Goal: Information Seeking & Learning: Learn about a topic

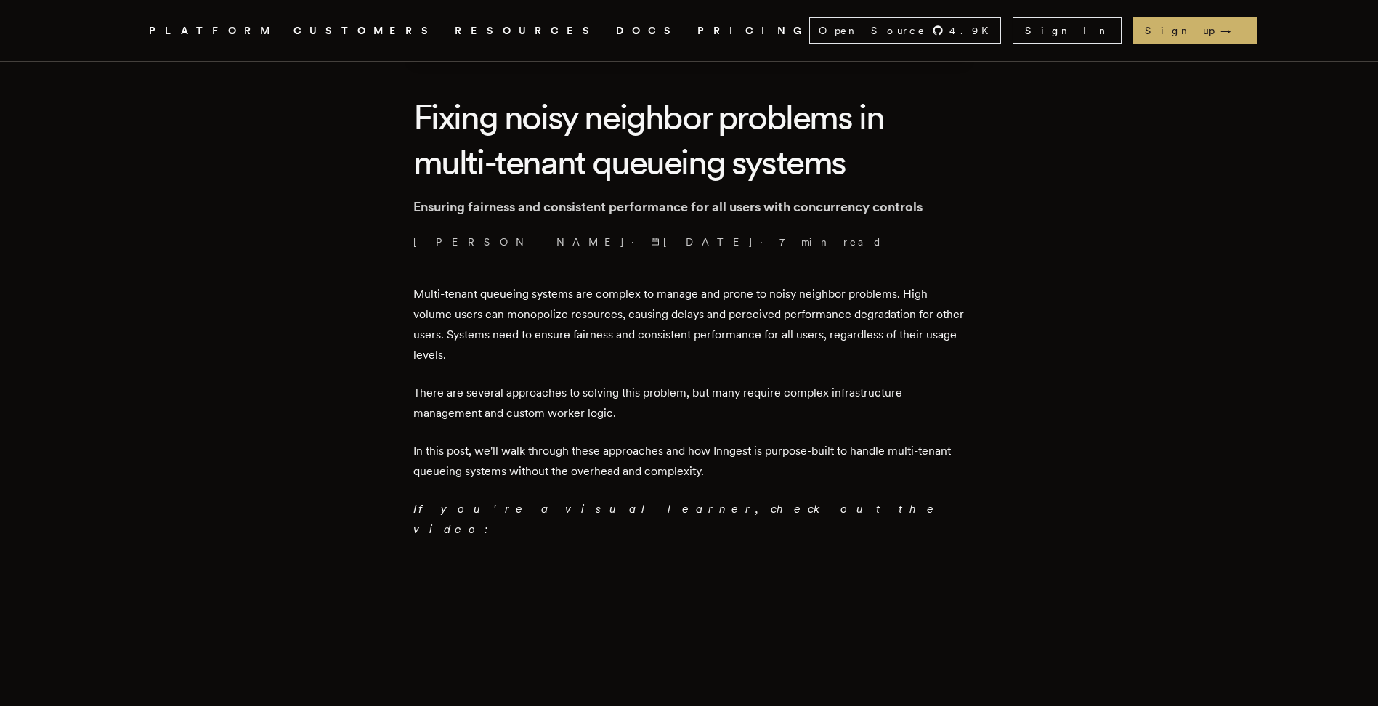
scroll to position [363, 0]
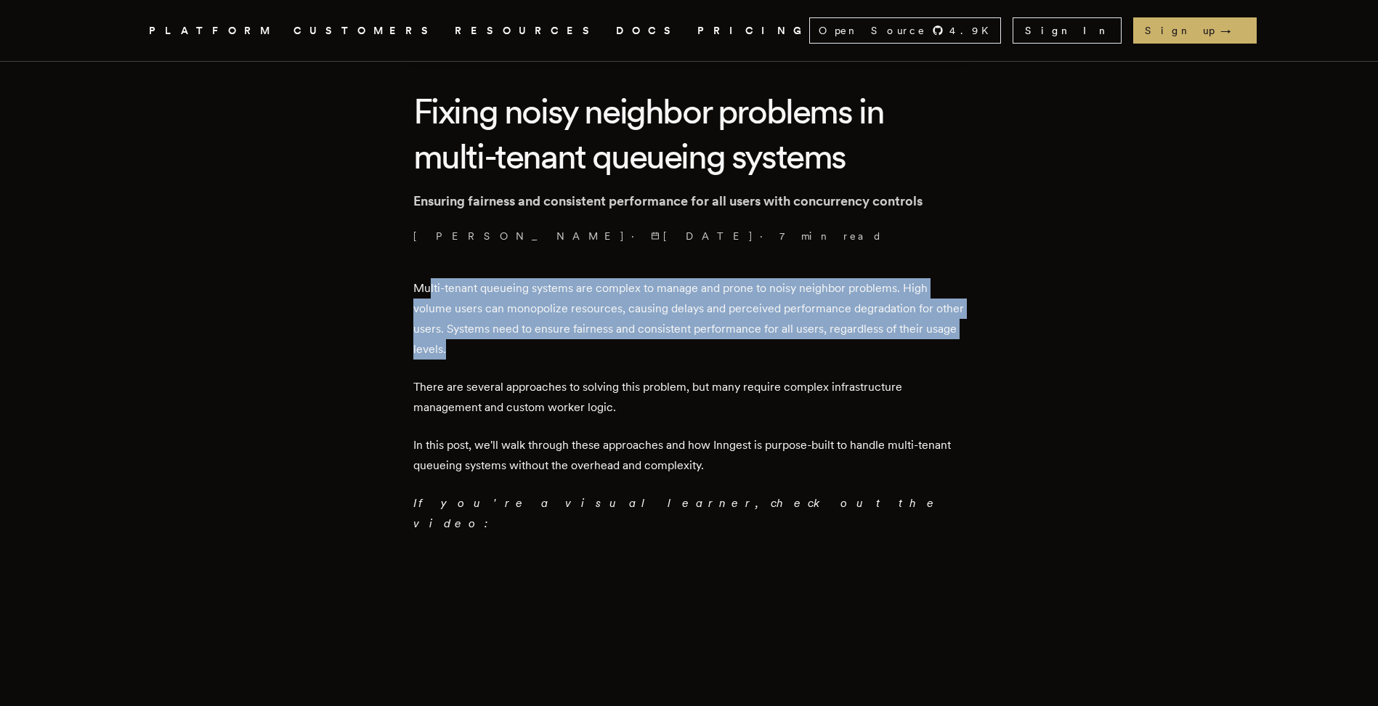
drag, startPoint x: 434, startPoint y: 285, endPoint x: 504, endPoint y: 355, distance: 98.6
click at [504, 355] on p "Multi-tenant queueing systems are complex to manage and prone to noisy neighbor…" at bounding box center [689, 318] width 552 height 81
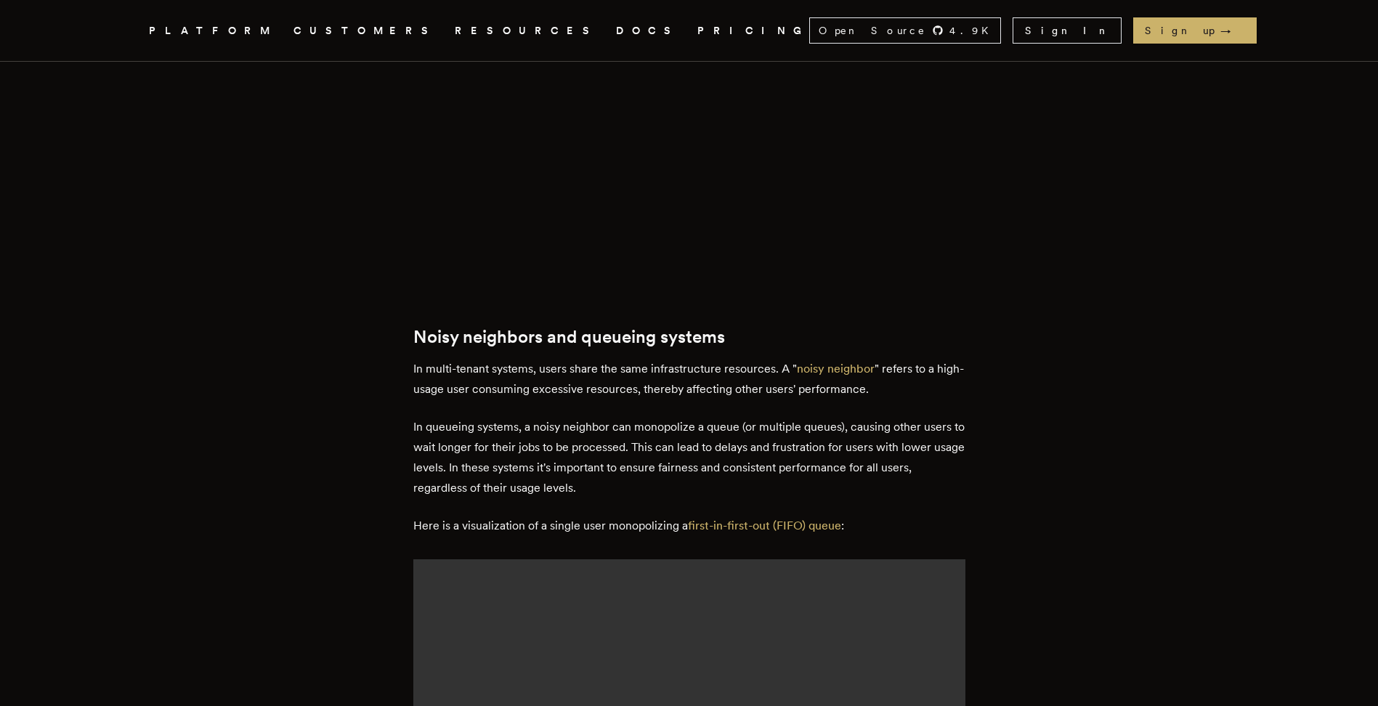
scroll to position [1017, 0]
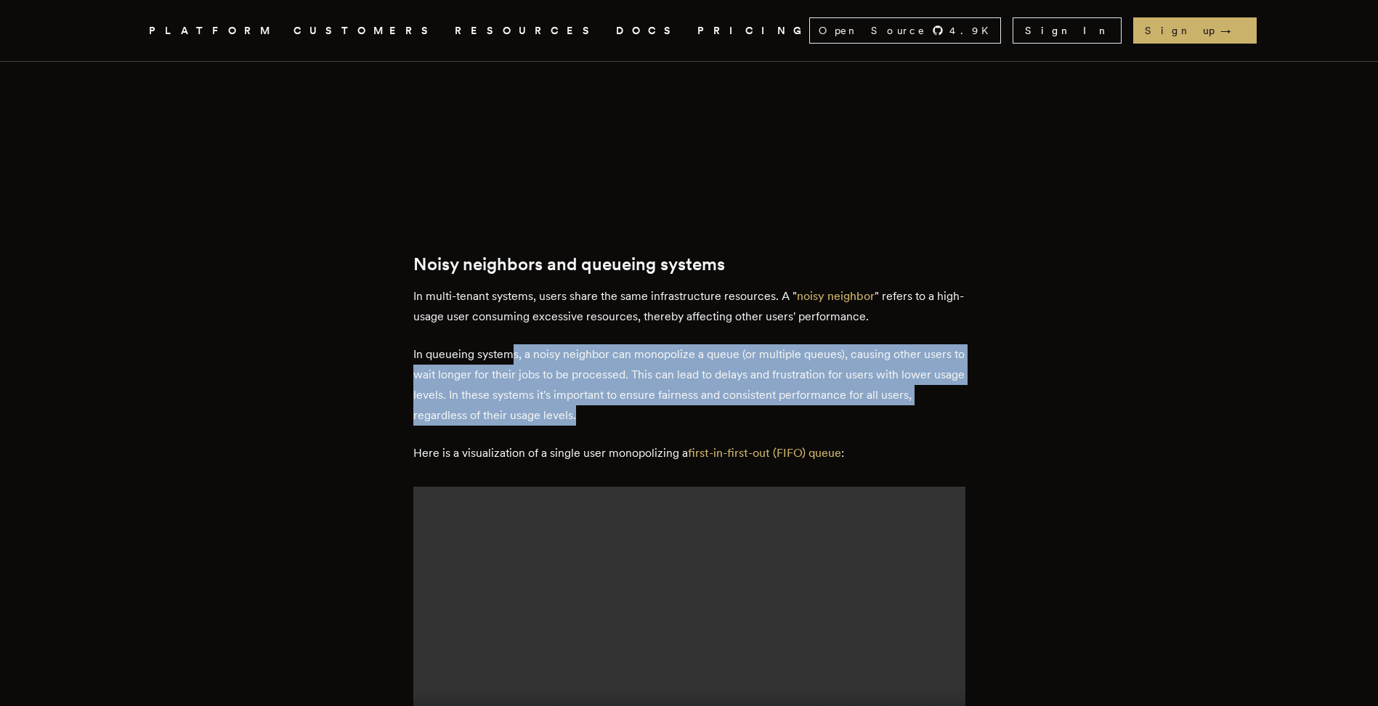
drag, startPoint x: 517, startPoint y: 323, endPoint x: 700, endPoint y: 388, distance: 194.4
click at [700, 388] on p "In queueing systems, a noisy neighbor can monopolize a queue (or multiple queue…" at bounding box center [689, 384] width 552 height 81
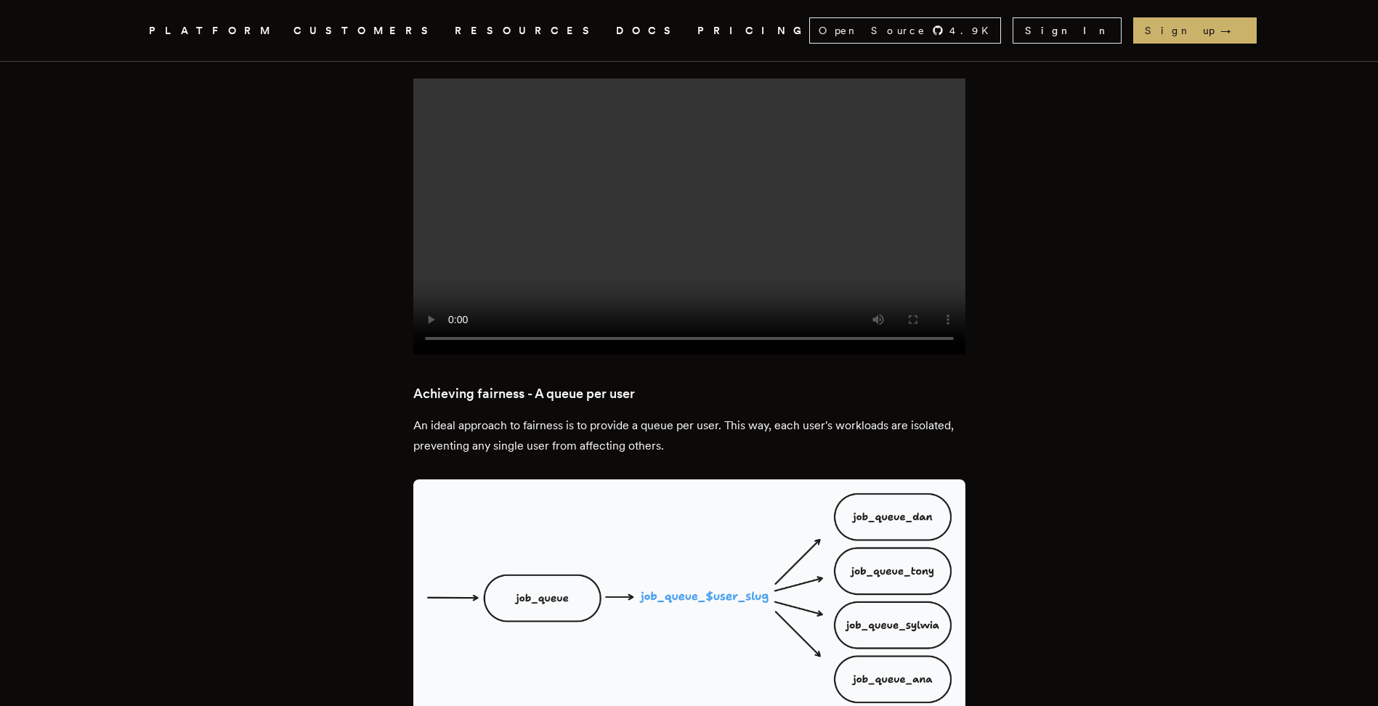
scroll to position [1962, 0]
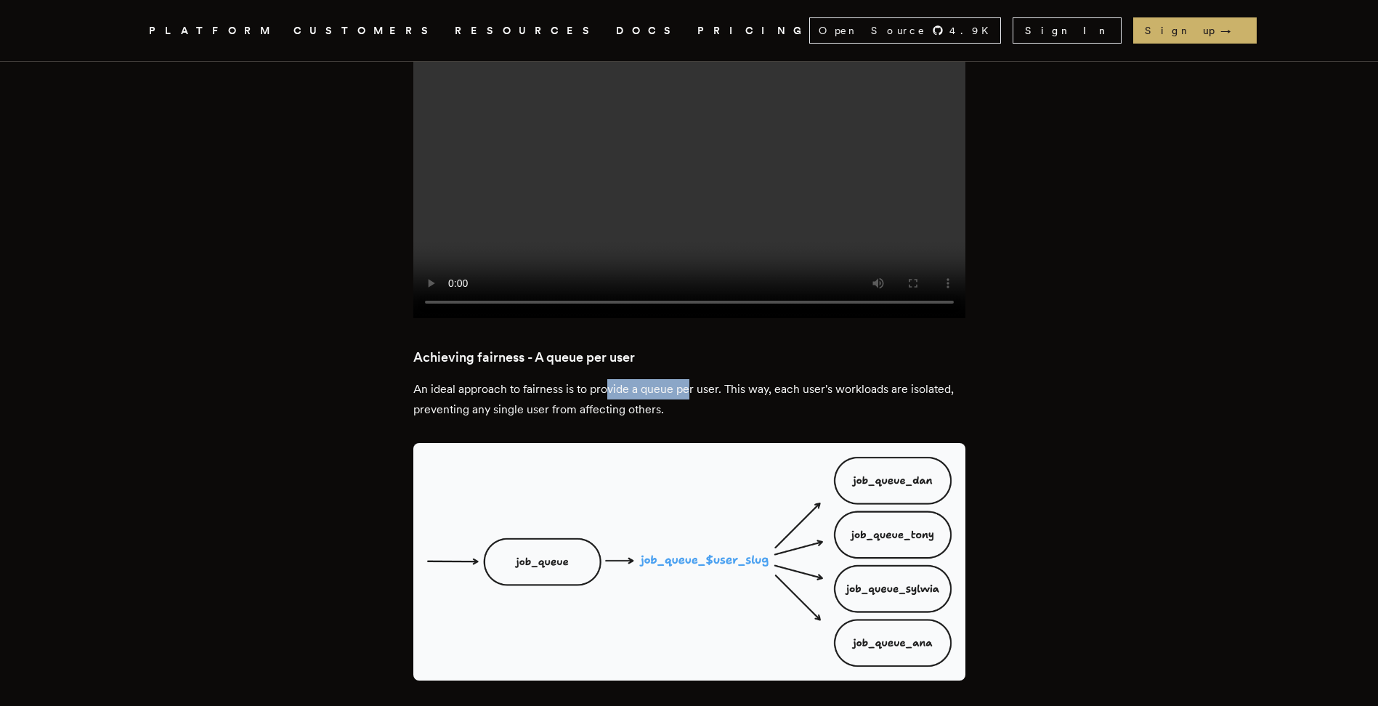
drag, startPoint x: 617, startPoint y: 299, endPoint x: 694, endPoint y: 308, distance: 77.5
click at [694, 379] on p "An ideal approach to fairness is to provide a queue per user. This way, each us…" at bounding box center [689, 399] width 552 height 41
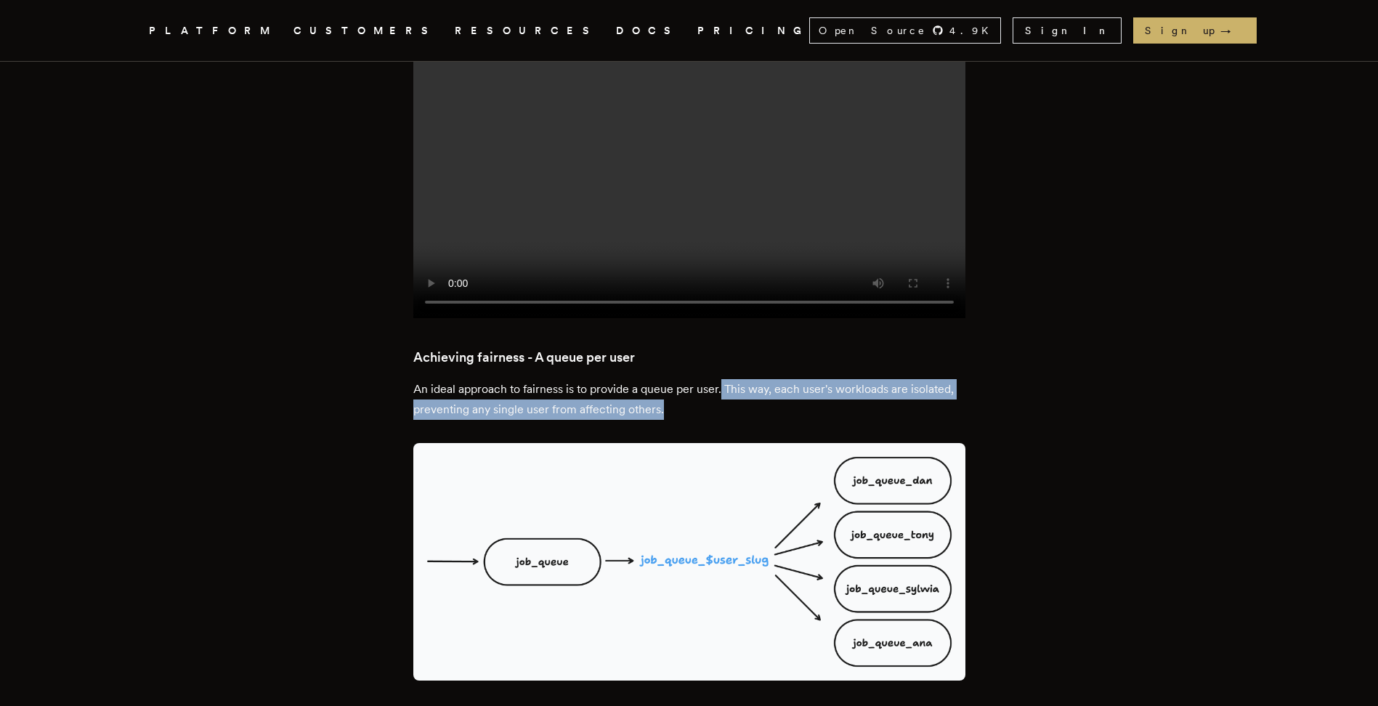
drag, startPoint x: 726, startPoint y: 293, endPoint x: 772, endPoint y: 313, distance: 50.8
click at [772, 379] on p "An ideal approach to fairness is to provide a queue per user. This way, each us…" at bounding box center [689, 399] width 552 height 41
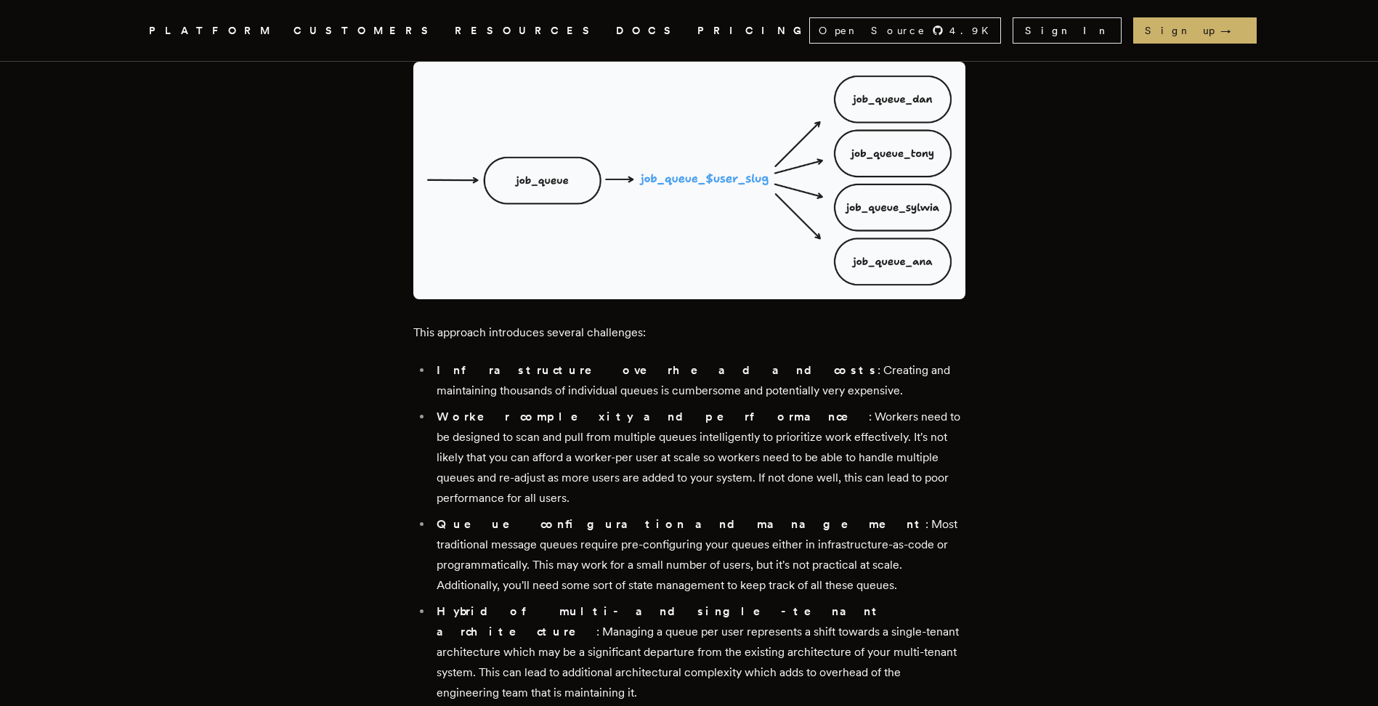
scroll to position [2398, 0]
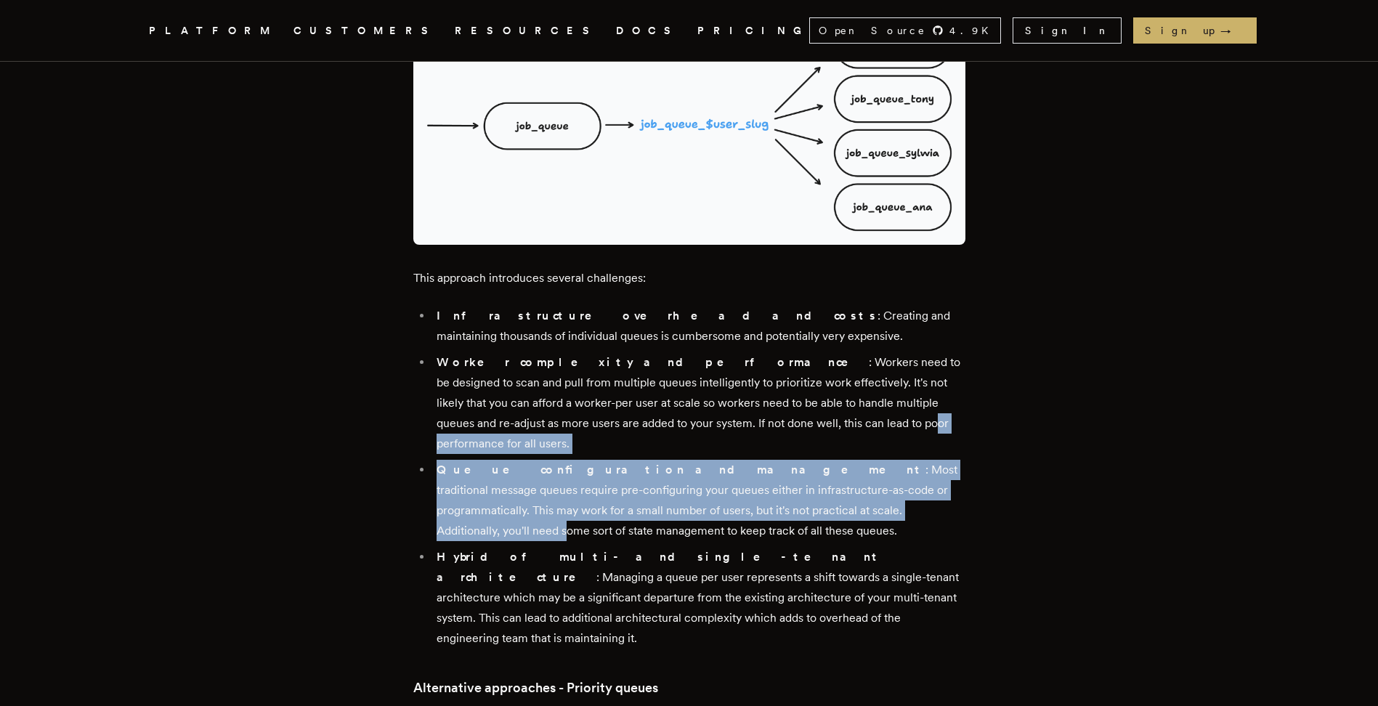
drag, startPoint x: 707, startPoint y: 336, endPoint x: 767, endPoint y: 403, distance: 89.0
click at [767, 403] on ul "Infrastructure overhead and costs : Creating and maintaining thousands of indiv…" at bounding box center [689, 477] width 552 height 343
click at [710, 460] on li "Queue configuration and management : Most traditional message queues require pr…" at bounding box center [698, 500] width 533 height 81
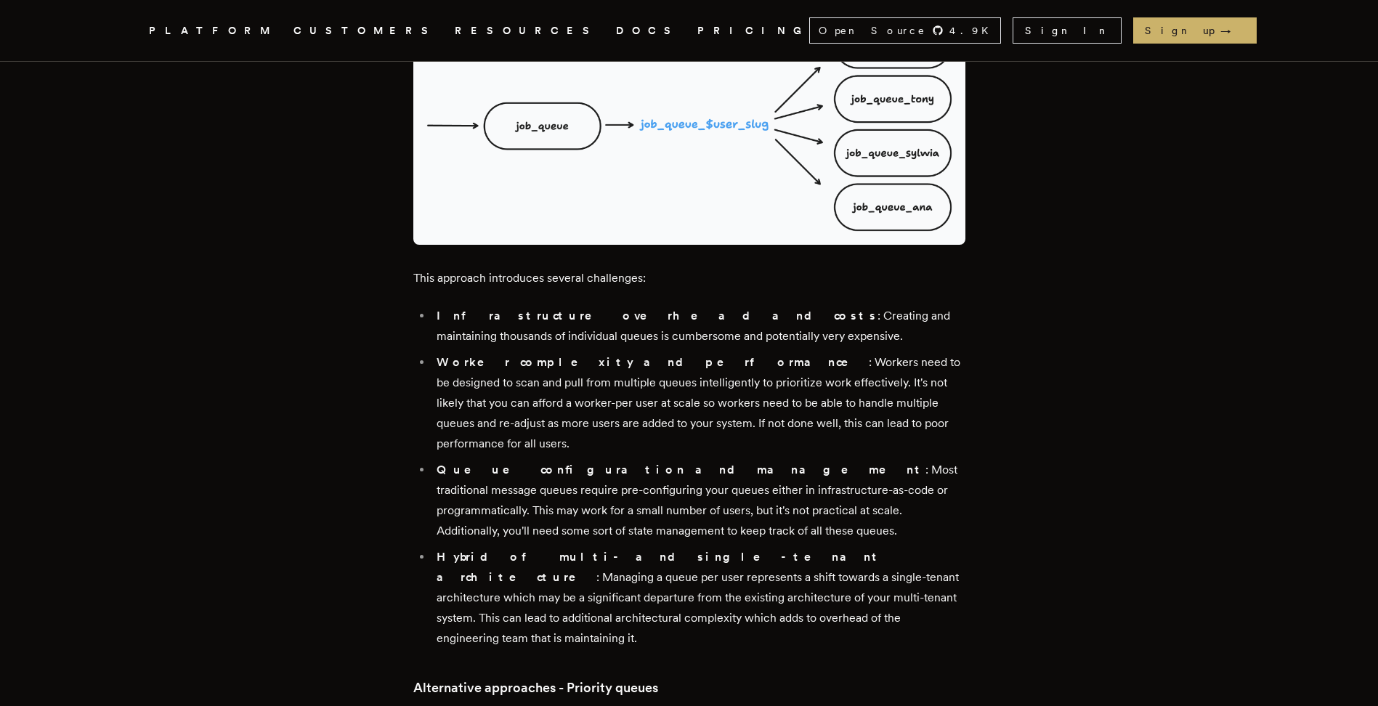
click at [586, 460] on li "Queue configuration and management : Most traditional message queues require pr…" at bounding box center [698, 500] width 533 height 81
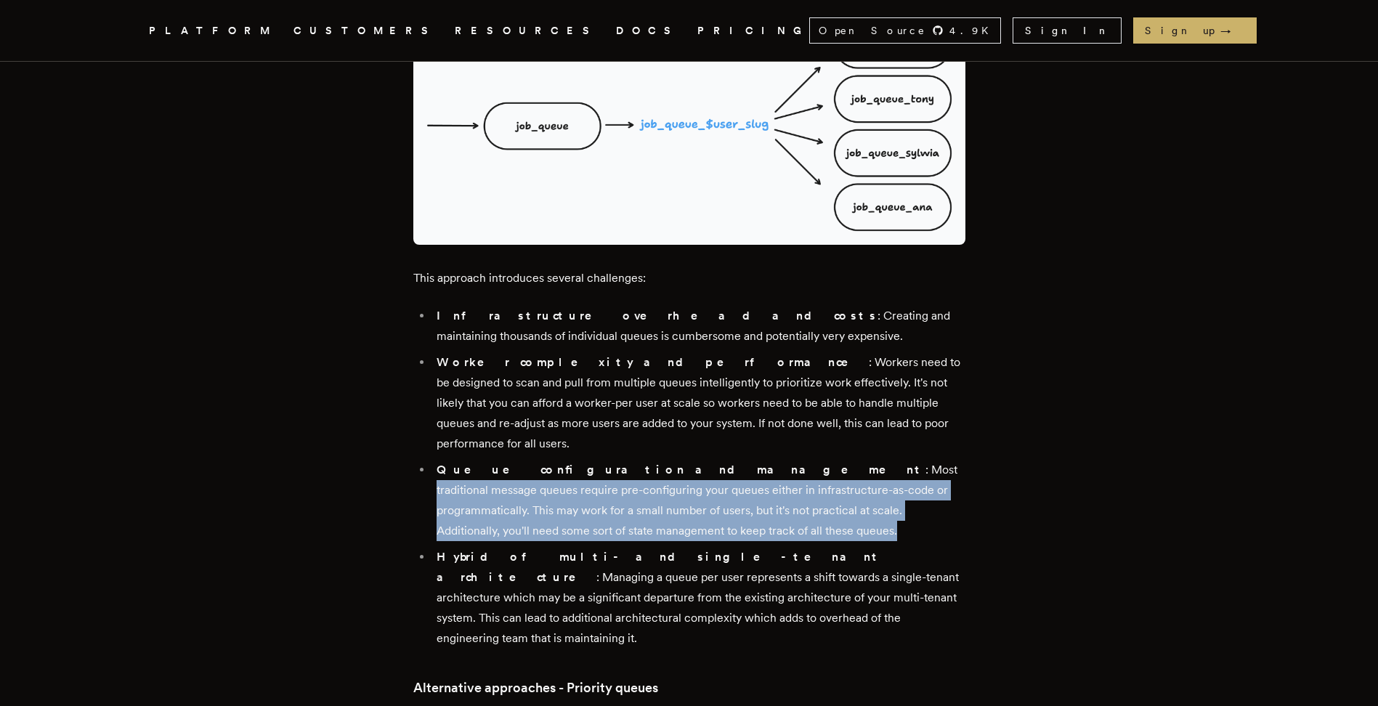
drag, startPoint x: 704, startPoint y: 388, endPoint x: 787, endPoint y: 426, distance: 91.0
click at [787, 460] on li "Queue configuration and management : Most traditional message queues require pr…" at bounding box center [698, 500] width 533 height 81
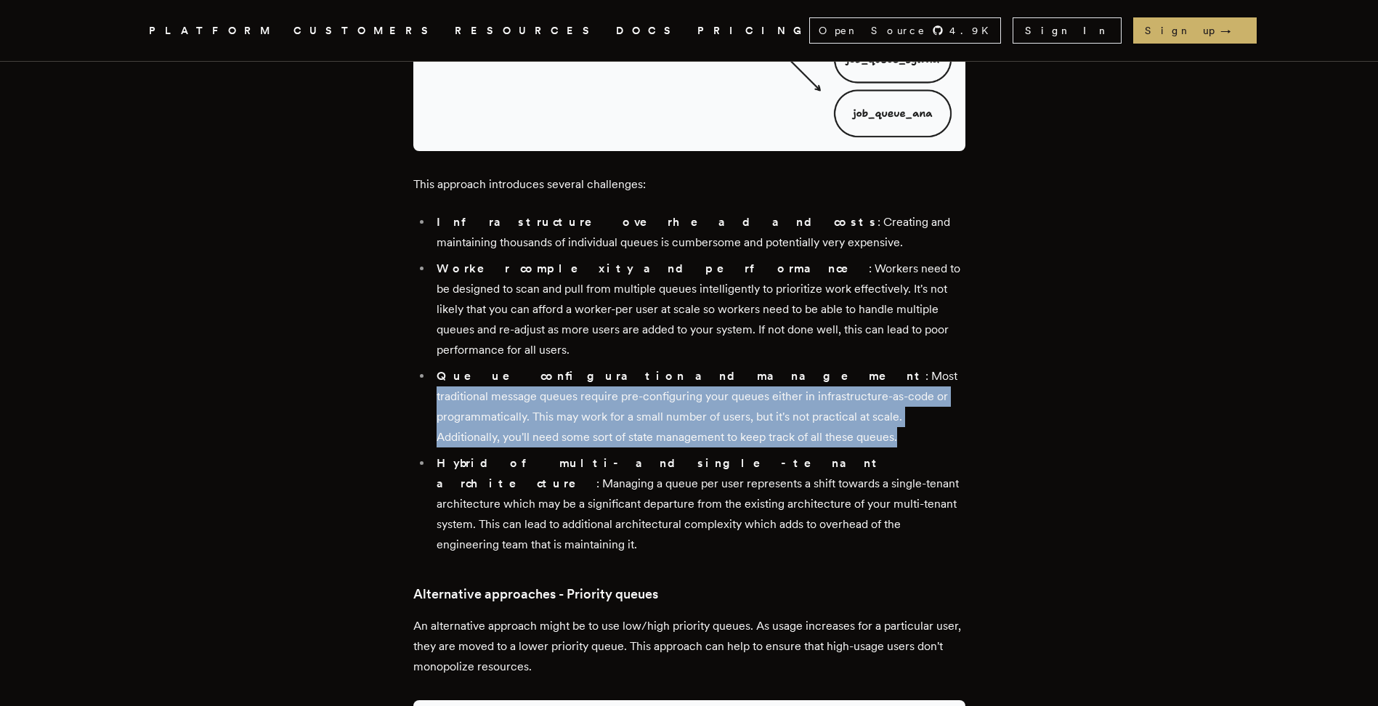
scroll to position [2616, 0]
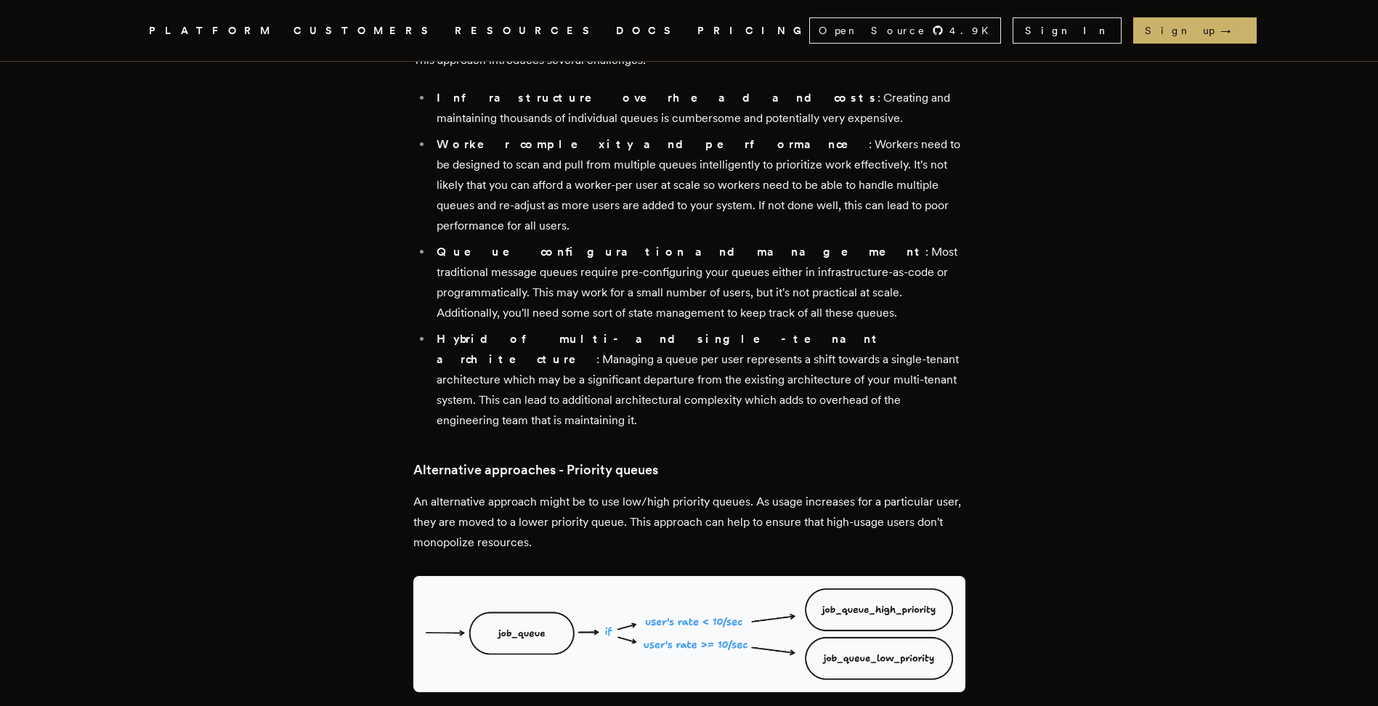
click at [588, 332] on strong "Hybrid of multi- and single-tenant architecture" at bounding box center [660, 349] width 446 height 34
click at [518, 332] on strong "Hybrid of multi- and single-tenant architecture" at bounding box center [660, 349] width 446 height 34
drag, startPoint x: 518, startPoint y: 218, endPoint x: 493, endPoint y: 222, distance: 25.0
click at [493, 332] on strong "Hybrid of multi- and single-tenant architecture" at bounding box center [660, 349] width 446 height 34
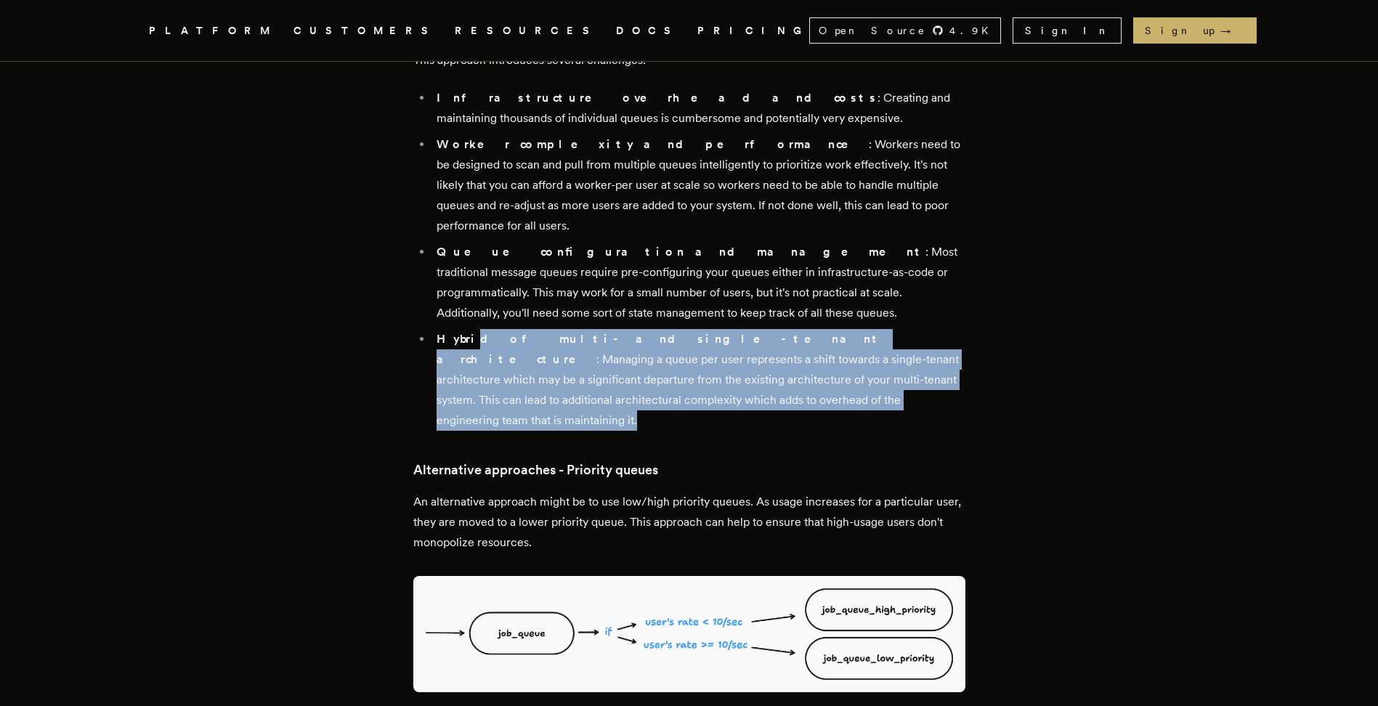
drag, startPoint x: 474, startPoint y: 222, endPoint x: 784, endPoint y: 283, distance: 315.5
click at [784, 329] on li "Hybrid of multi- and single-tenant architecture : Managing a queue per user rep…" at bounding box center [698, 380] width 533 height 102
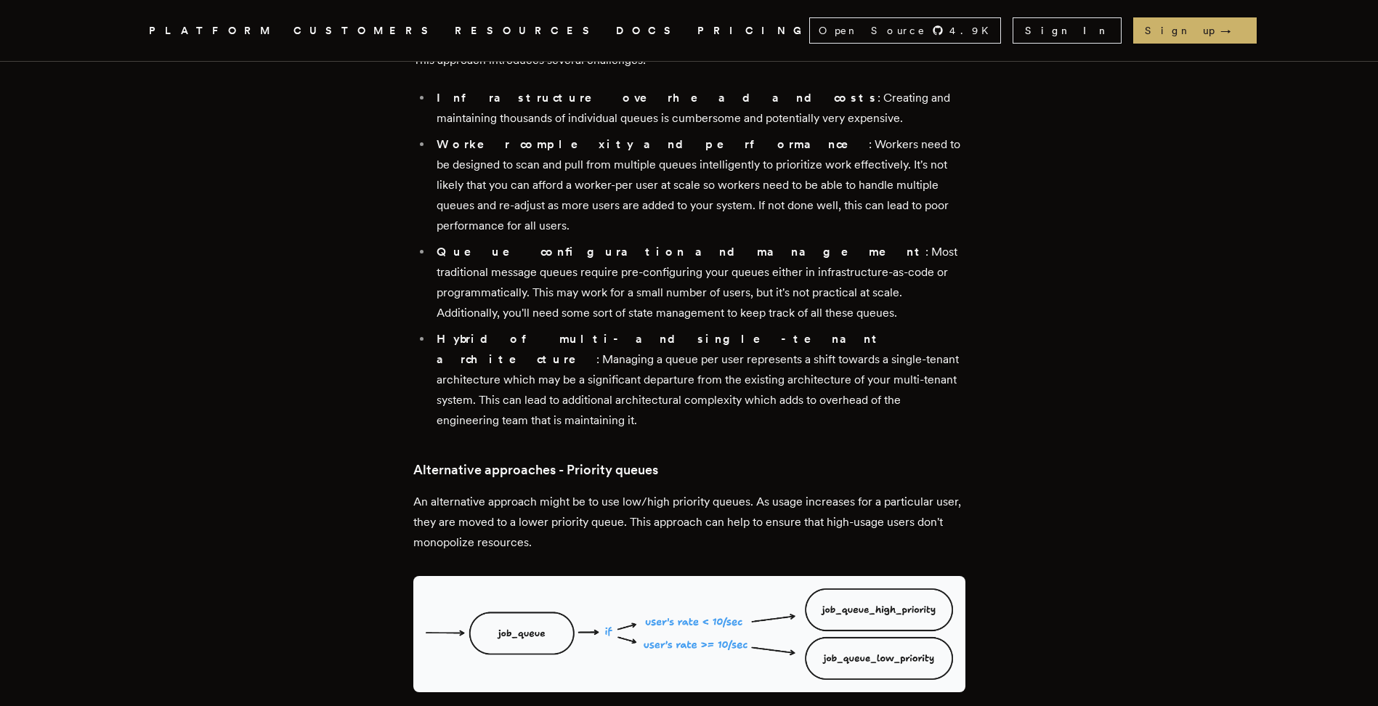
drag, startPoint x: 784, startPoint y: 283, endPoint x: 918, endPoint y: 310, distance: 136.4
click at [918, 310] on div "Multi-tenant queueing systems are complex to manage and prone to noisy neighbor…" at bounding box center [689, 471] width 552 height 4890
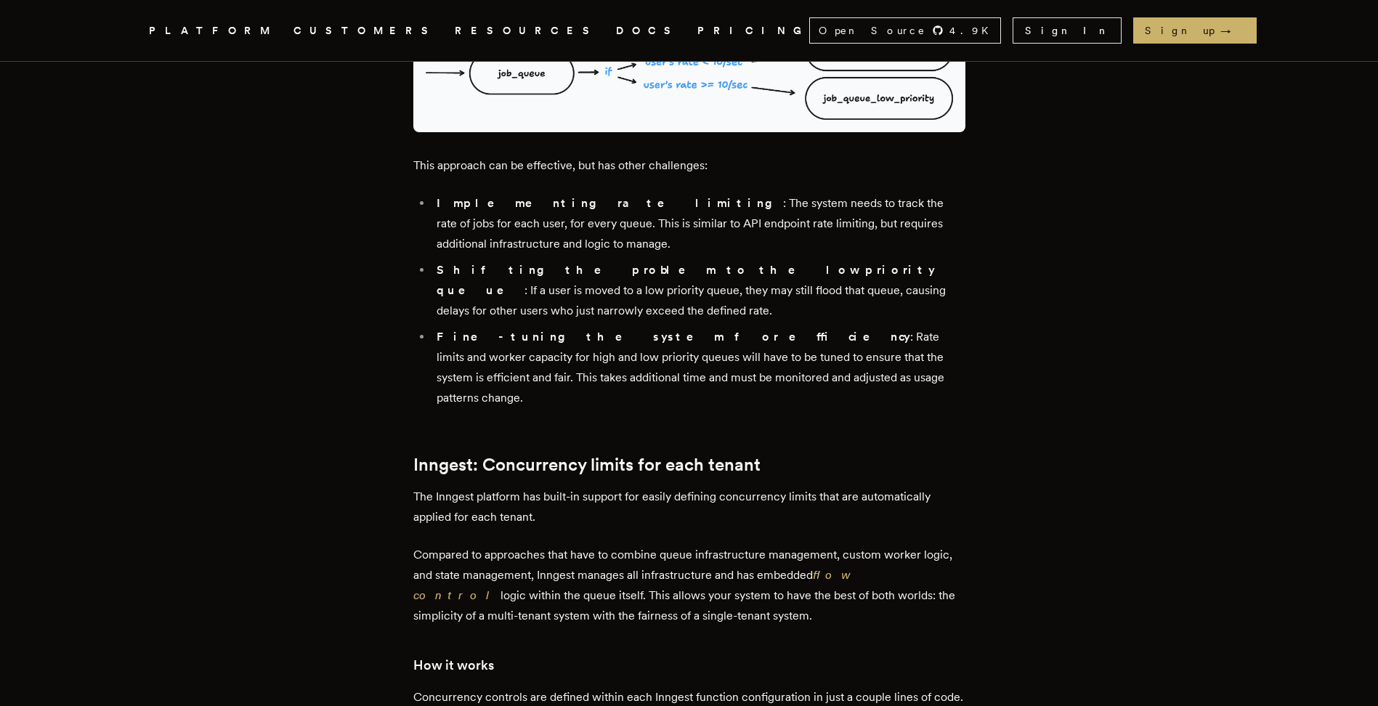
scroll to position [3197, 0]
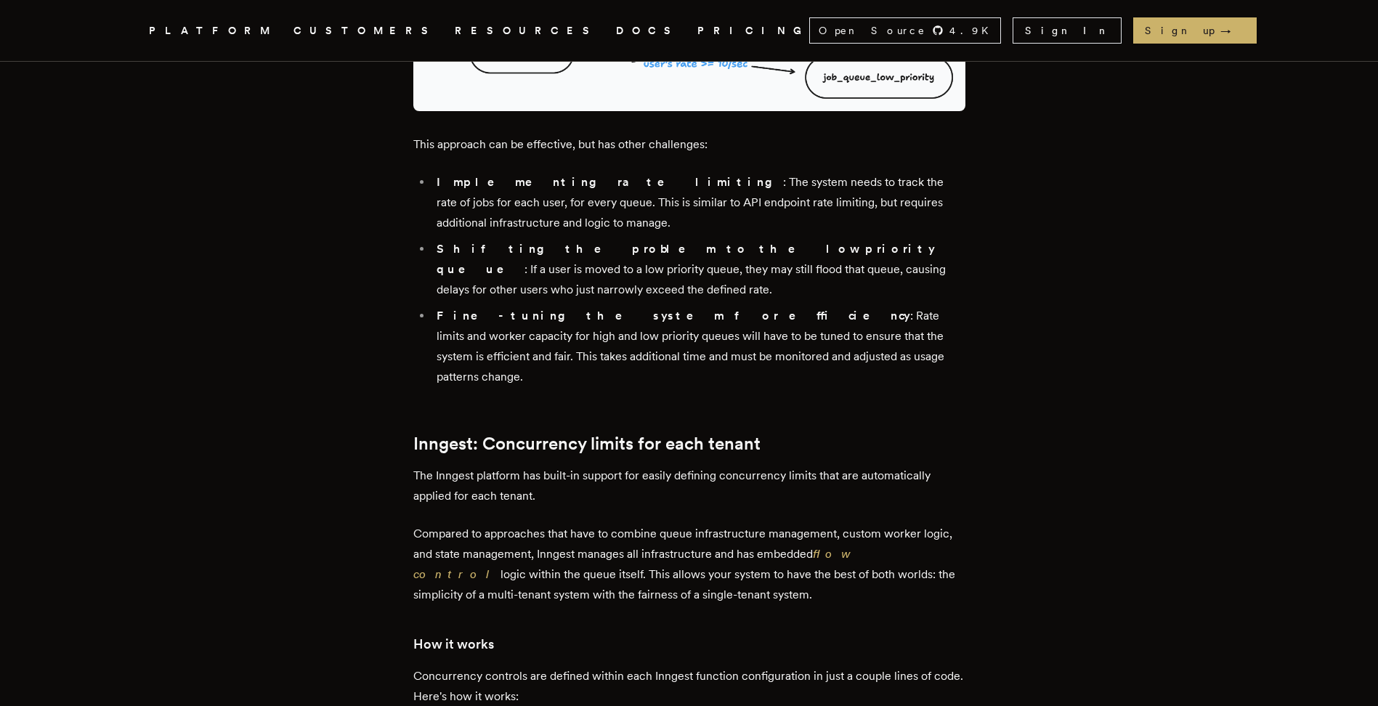
click at [742, 466] on p "The Inngest platform has built-in support for easily defining concurrency limit…" at bounding box center [689, 486] width 552 height 41
click at [926, 466] on p "The Inngest platform has built-in support for easily defining concurrency limit…" at bounding box center [689, 486] width 552 height 41
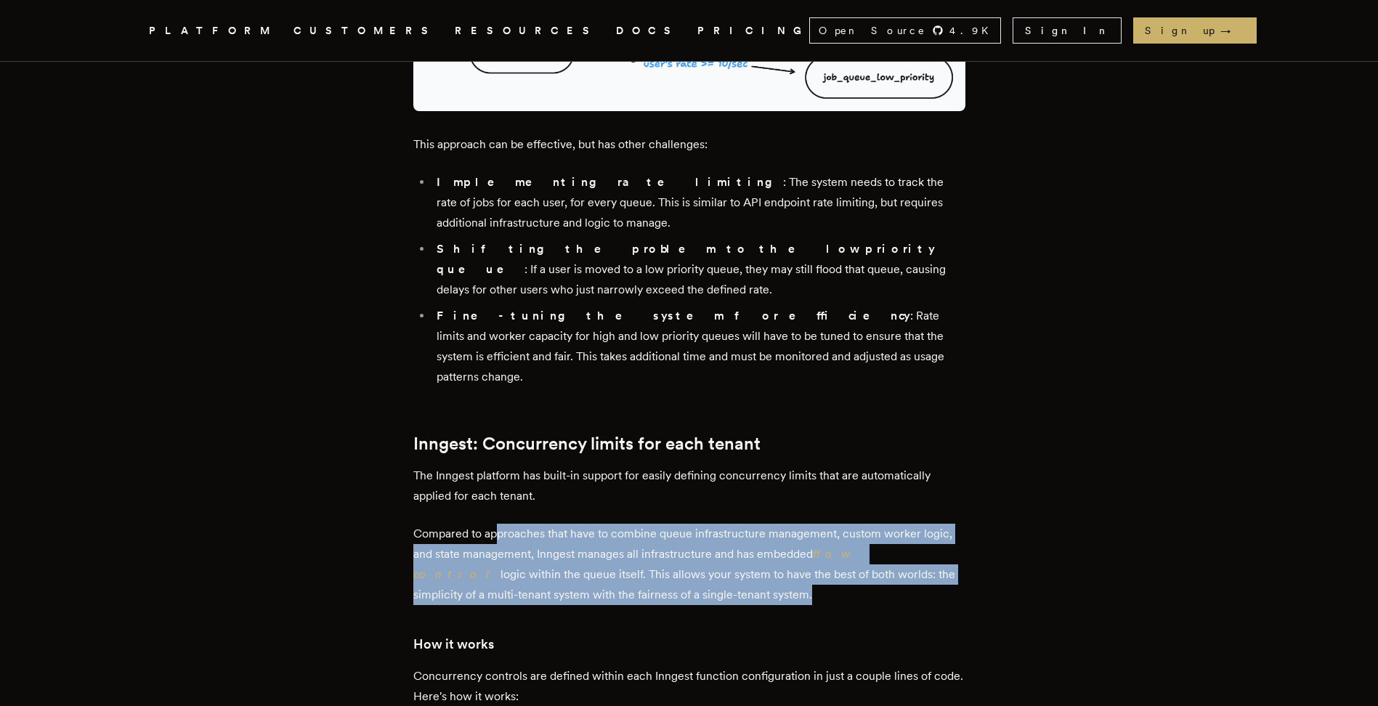
drag, startPoint x: 504, startPoint y: 361, endPoint x: 675, endPoint y: 418, distance: 180.6
click at [675, 524] on p "Compared to approaches that have to combine queue infrastructure management, cu…" at bounding box center [689, 564] width 552 height 81
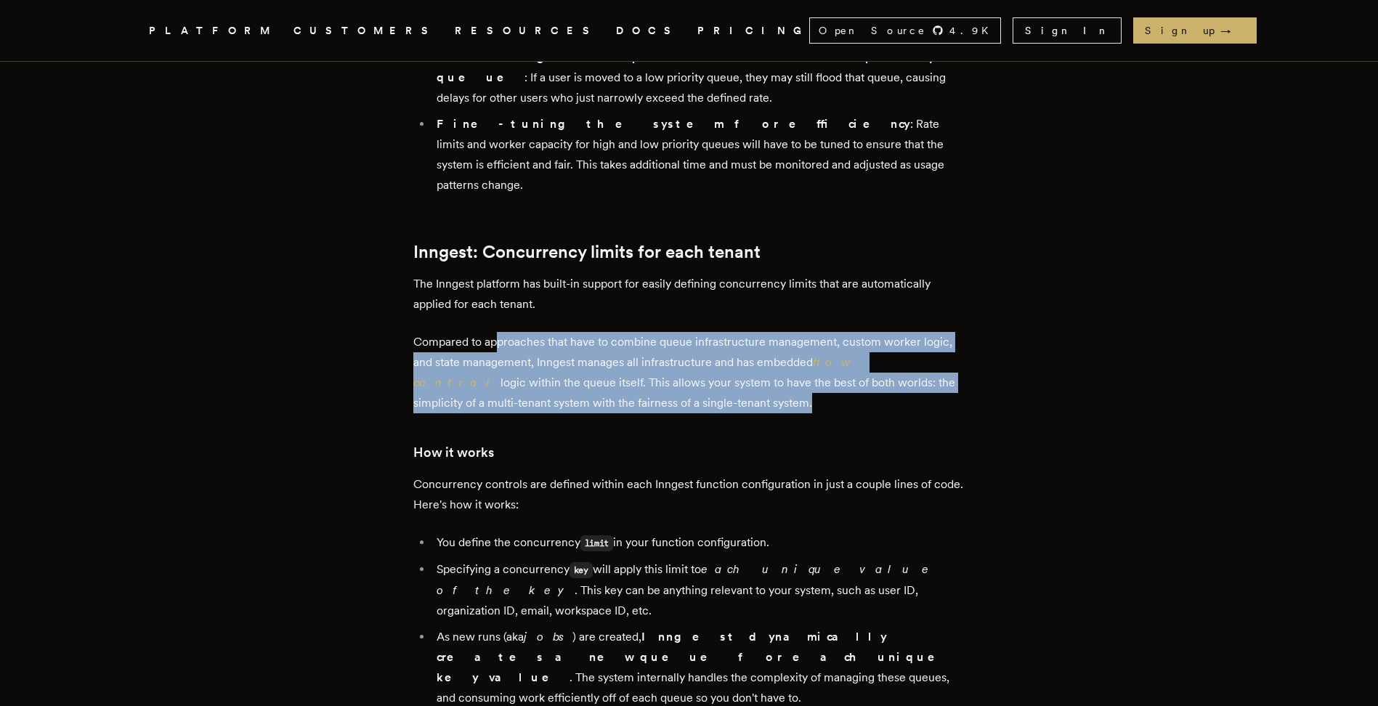
scroll to position [3415, 0]
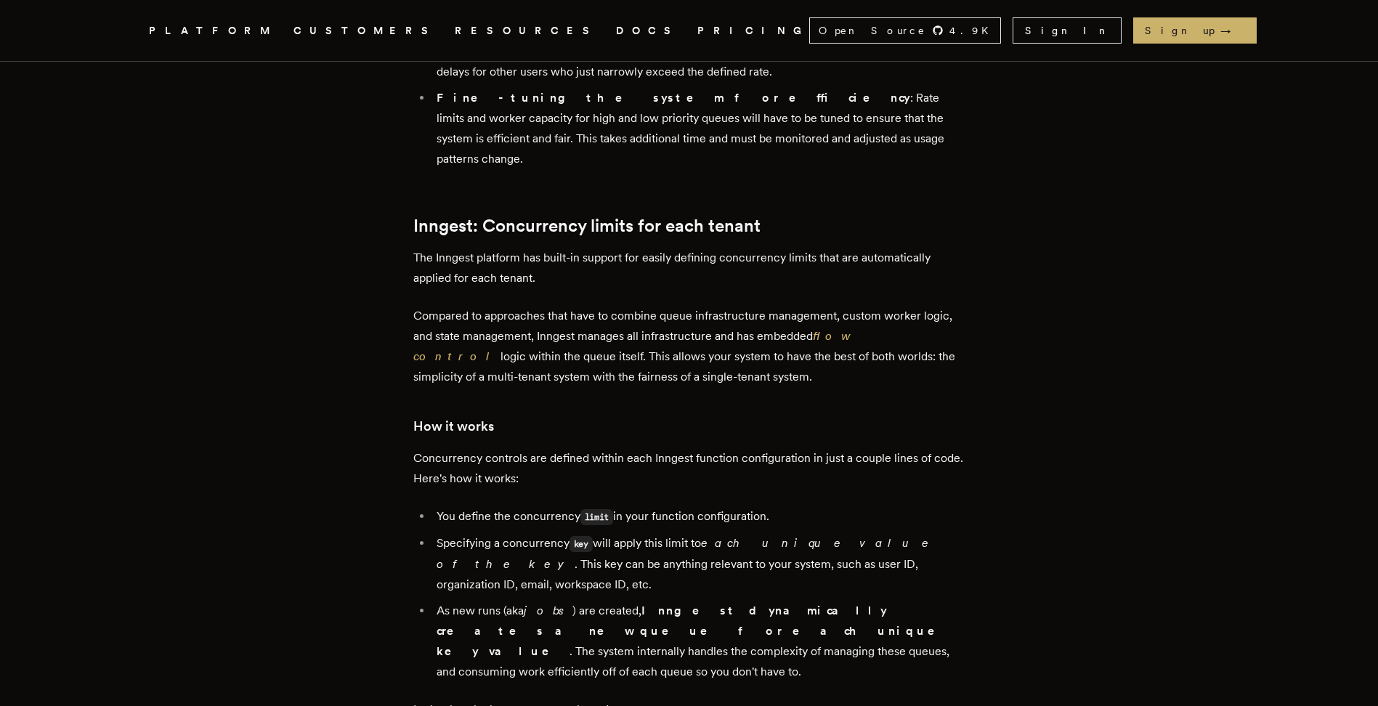
click at [527, 448] on p "Concurrency controls are defined within each Inngest function configuration in …" at bounding box center [689, 468] width 552 height 41
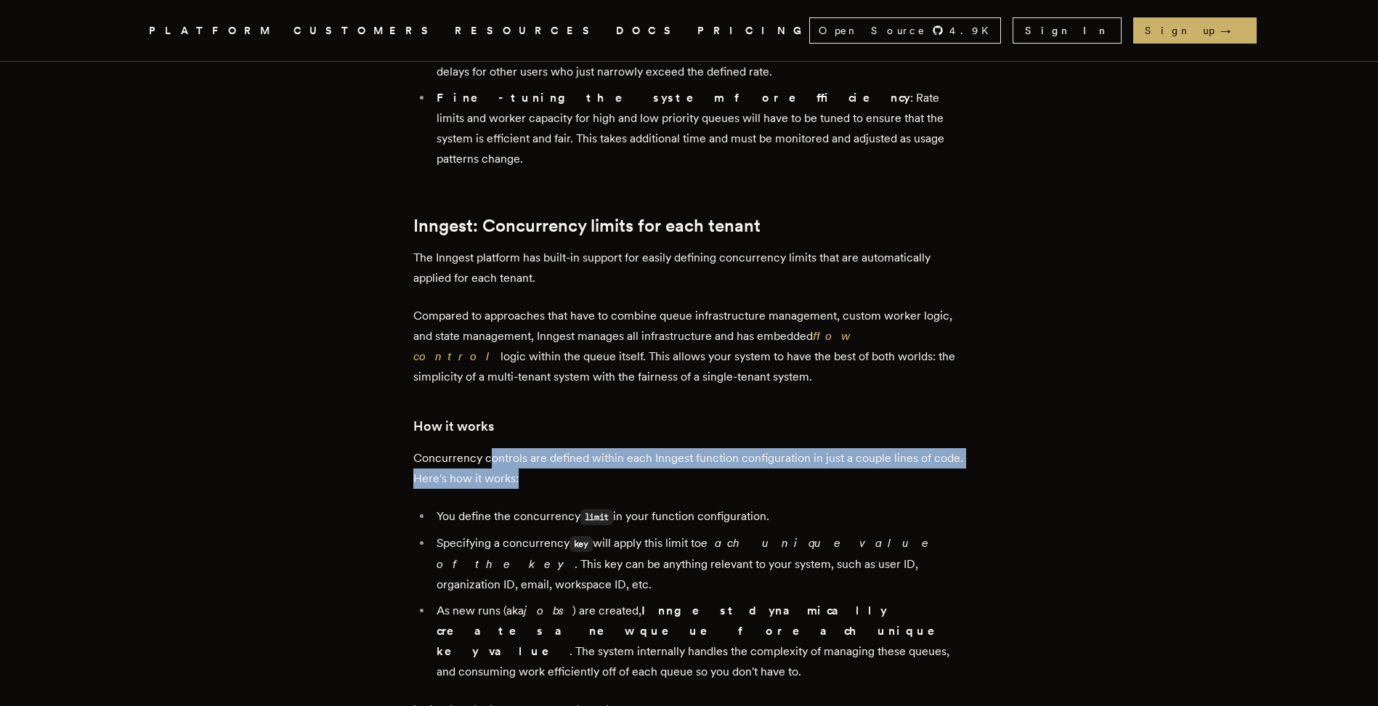
drag, startPoint x: 492, startPoint y: 278, endPoint x: 643, endPoint y: 310, distance: 154.3
click at [643, 448] on p "Concurrency controls are defined within each Inngest function configuration in …" at bounding box center [689, 468] width 552 height 41
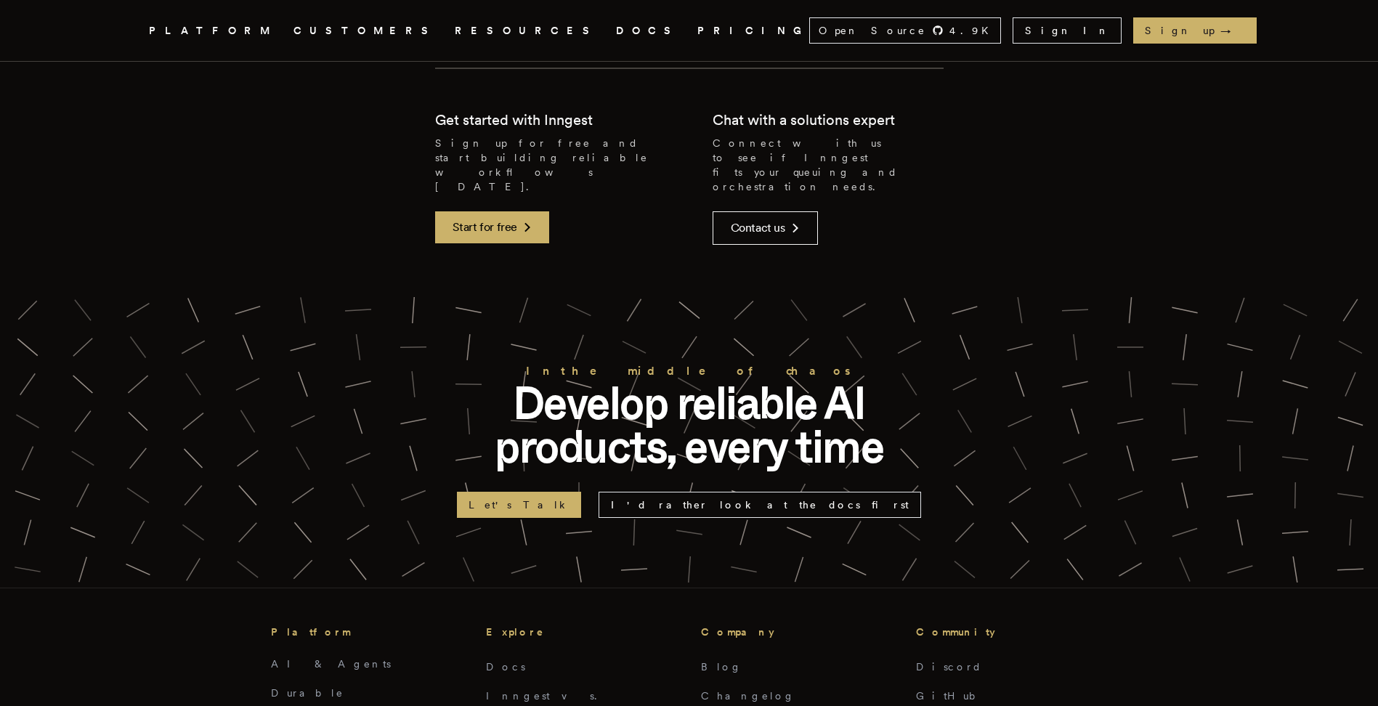
scroll to position [5522, 0]
